Goal: Task Accomplishment & Management: Complete application form

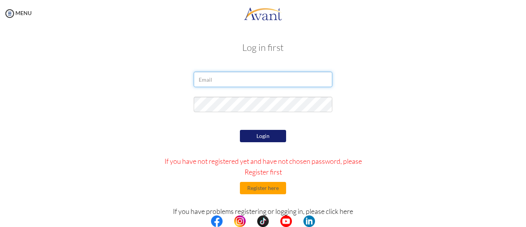
click at [214, 83] on input "email" at bounding box center [263, 79] width 139 height 15
click at [283, 83] on input "[EMAIL_ADDRESS][DOMAIN_NAME]" at bounding box center [263, 79] width 139 height 15
type input "j"
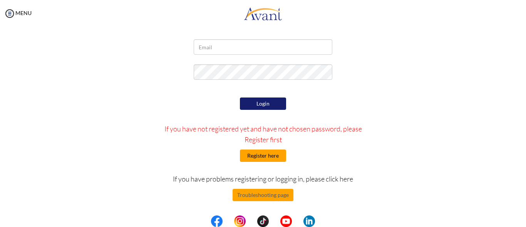
click at [254, 156] on button "Register here" at bounding box center [263, 155] width 46 height 12
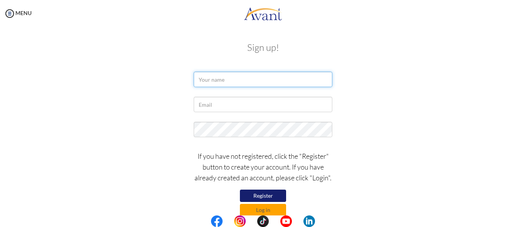
click at [221, 83] on input "text" at bounding box center [263, 79] width 139 height 15
type input "[PERSON_NAME]"
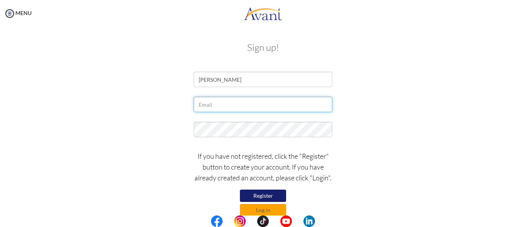
click at [219, 100] on input "text" at bounding box center [263, 104] width 139 height 15
type input "Pienaar"
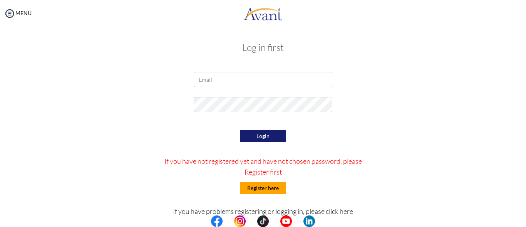
click at [263, 189] on button "Register here" at bounding box center [263, 188] width 46 height 12
